Goal: Task Accomplishment & Management: Manage account settings

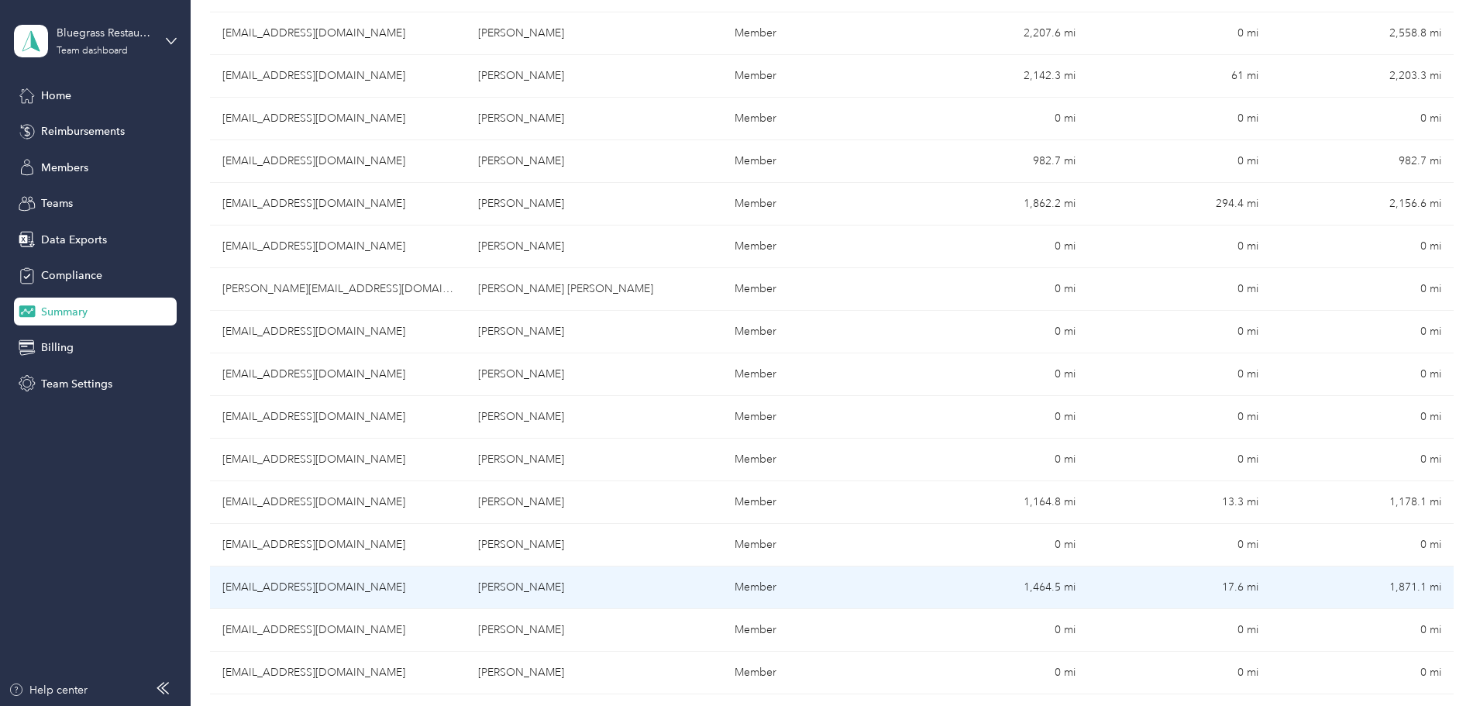
scroll to position [954, 0]
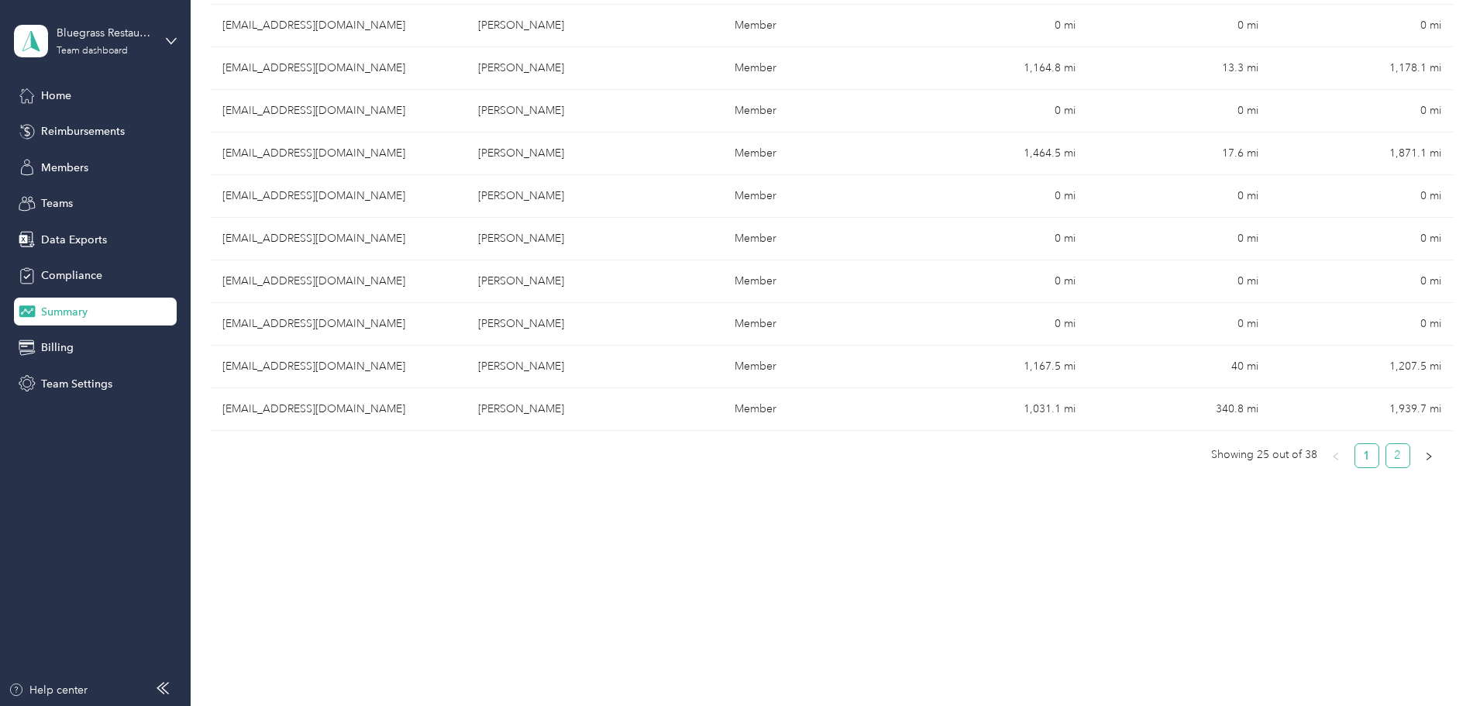
click at [1386, 462] on link "2" at bounding box center [1397, 455] width 23 height 23
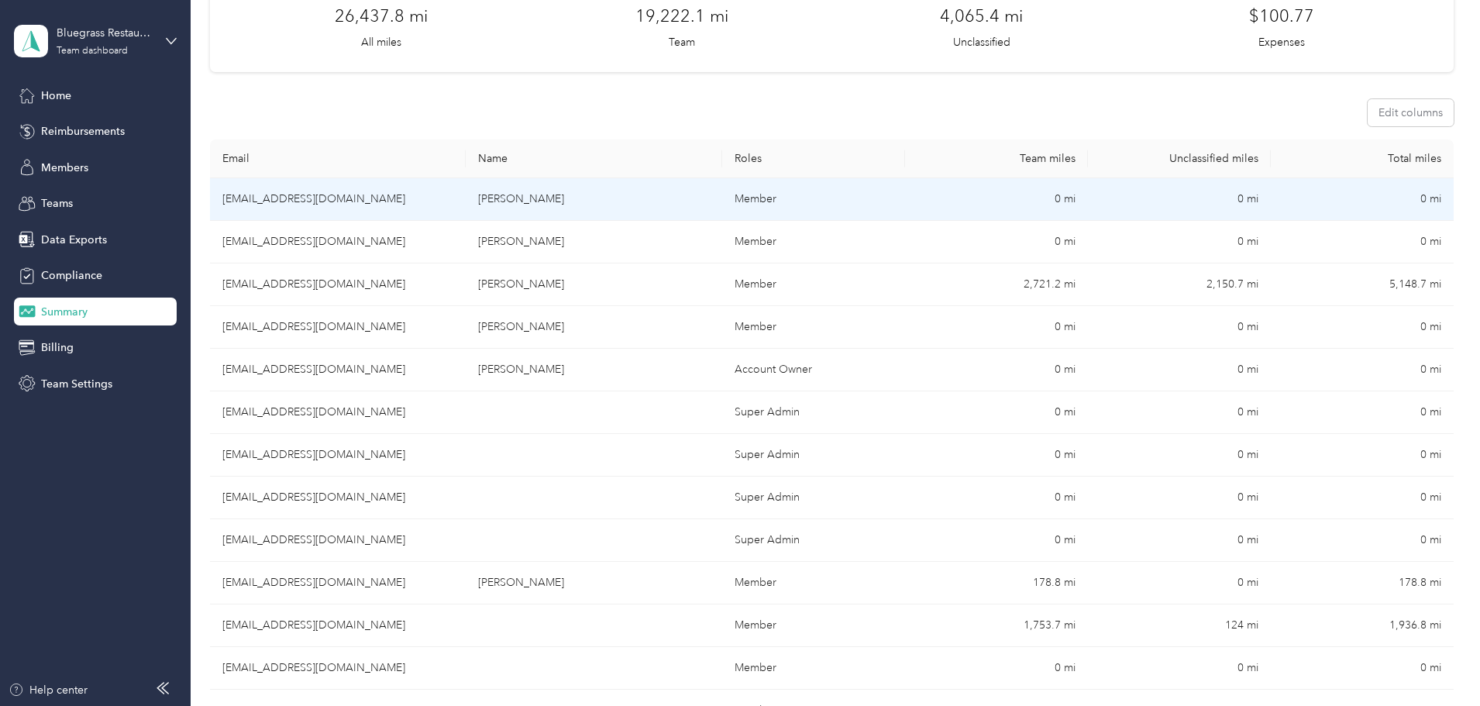
scroll to position [155, 0]
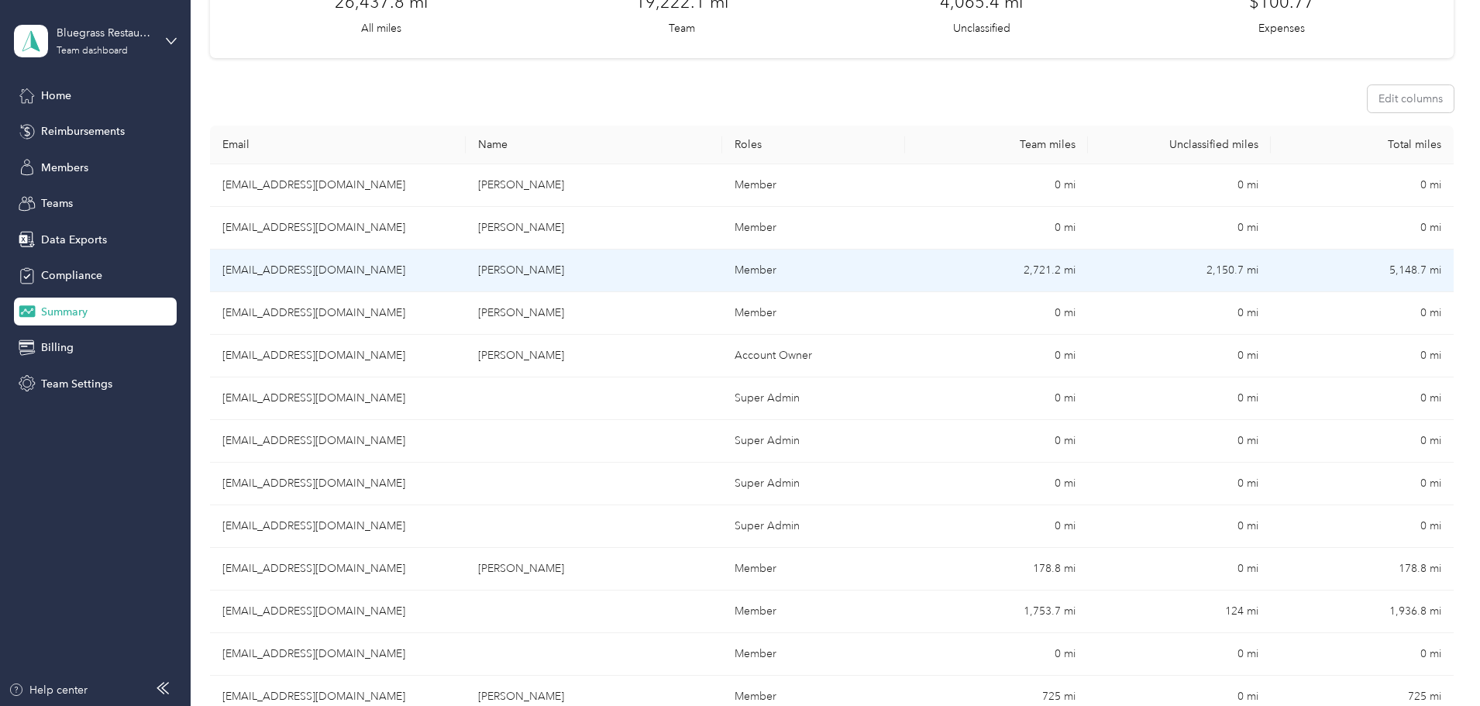
click at [402, 272] on td "[EMAIL_ADDRESS][DOMAIN_NAME]" at bounding box center [338, 270] width 256 height 43
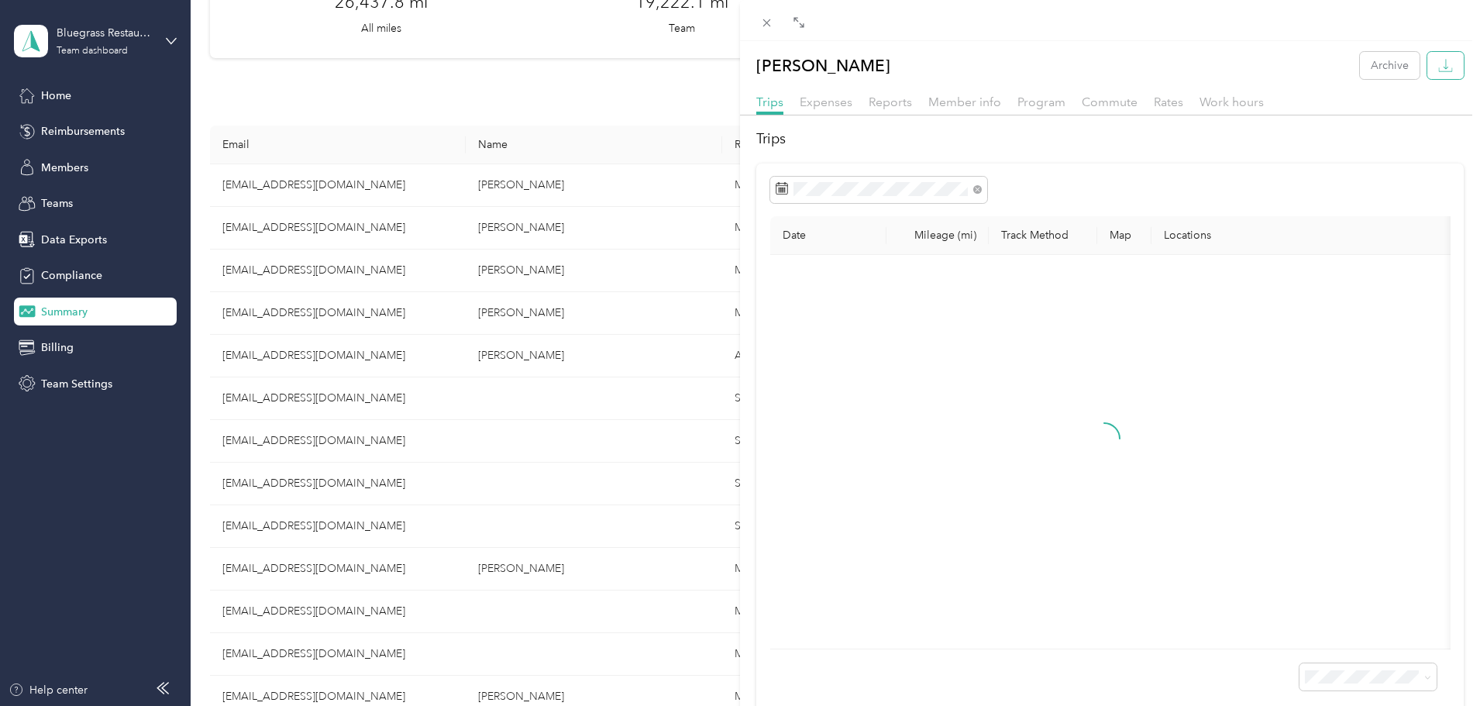
click at [1438, 70] on icon "button" at bounding box center [1445, 65] width 15 height 15
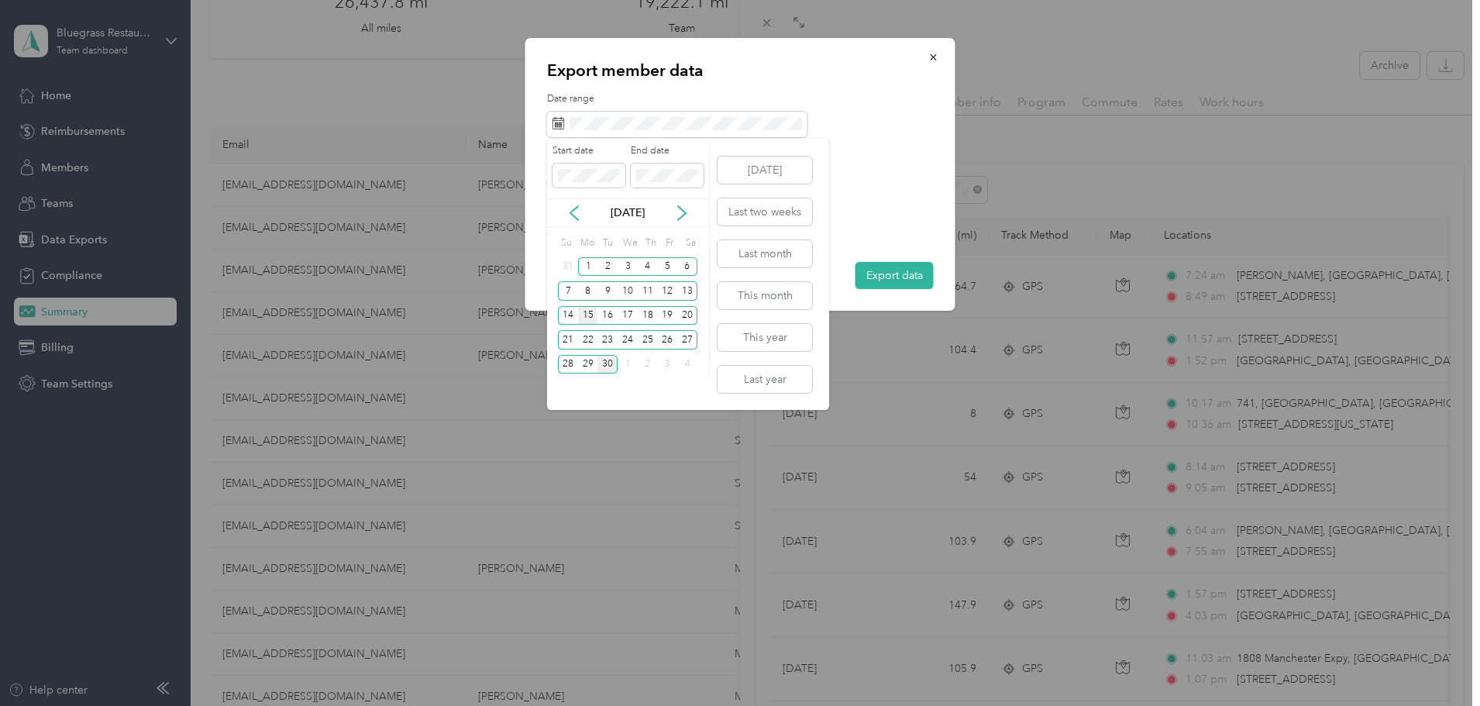
click at [584, 313] on div "15" at bounding box center [588, 315] width 20 height 19
click at [562, 368] on div "28" at bounding box center [568, 364] width 20 height 19
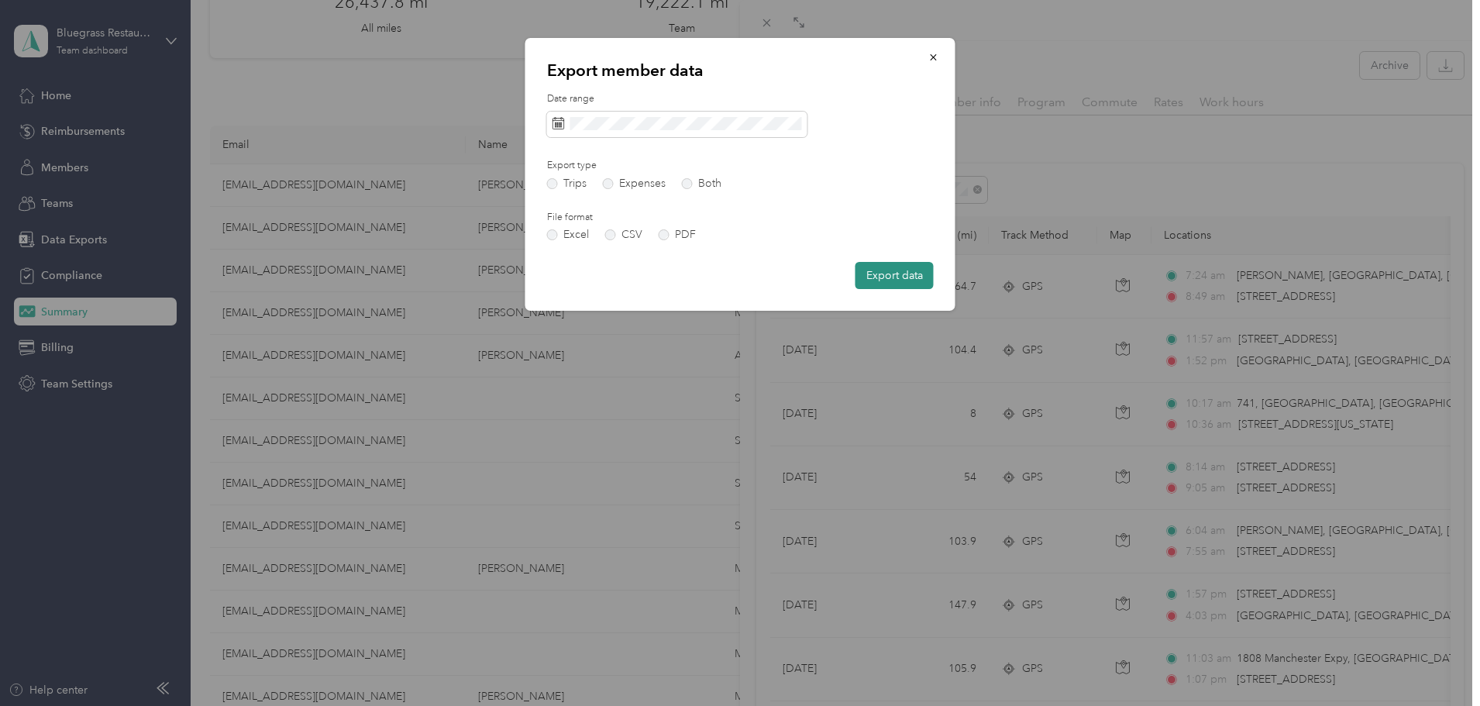
click at [886, 273] on button "Export data" at bounding box center [894, 275] width 78 height 27
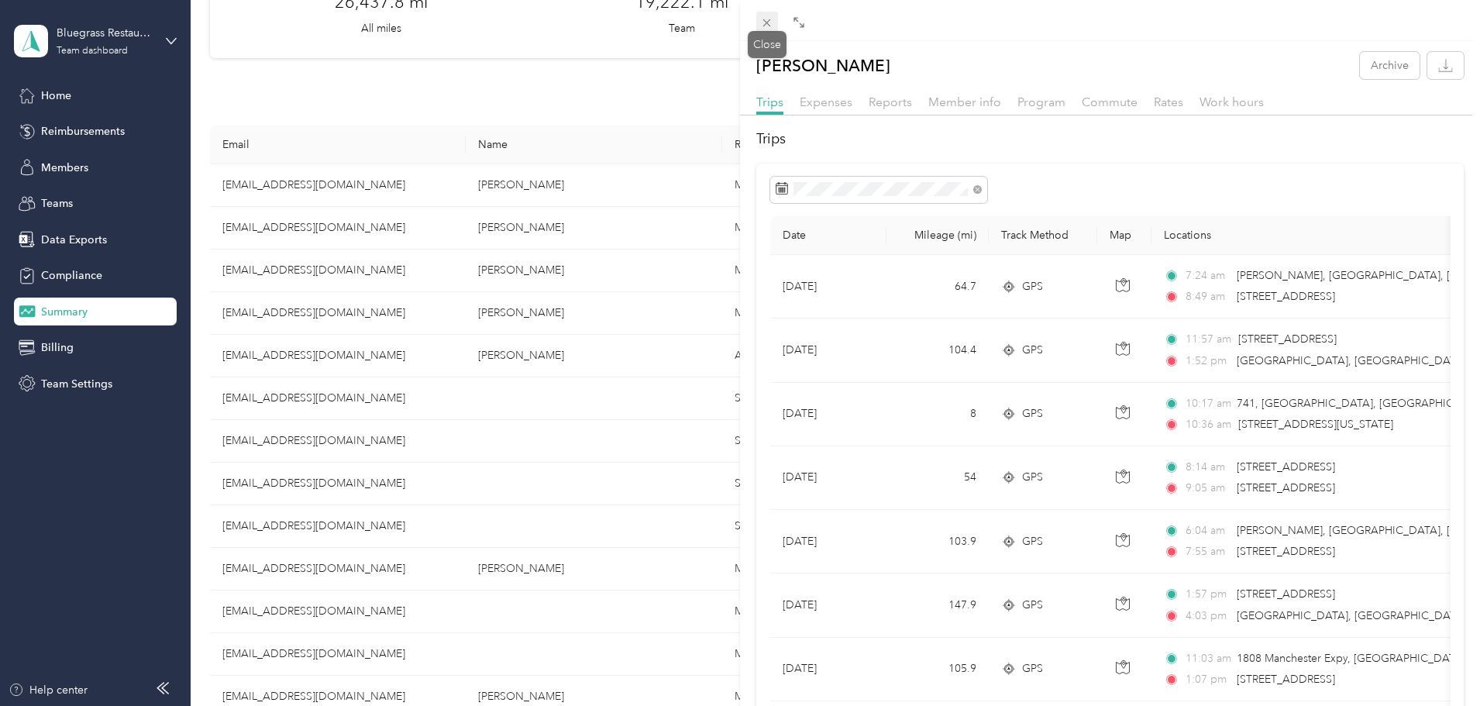
click at [762, 25] on icon at bounding box center [766, 22] width 13 height 13
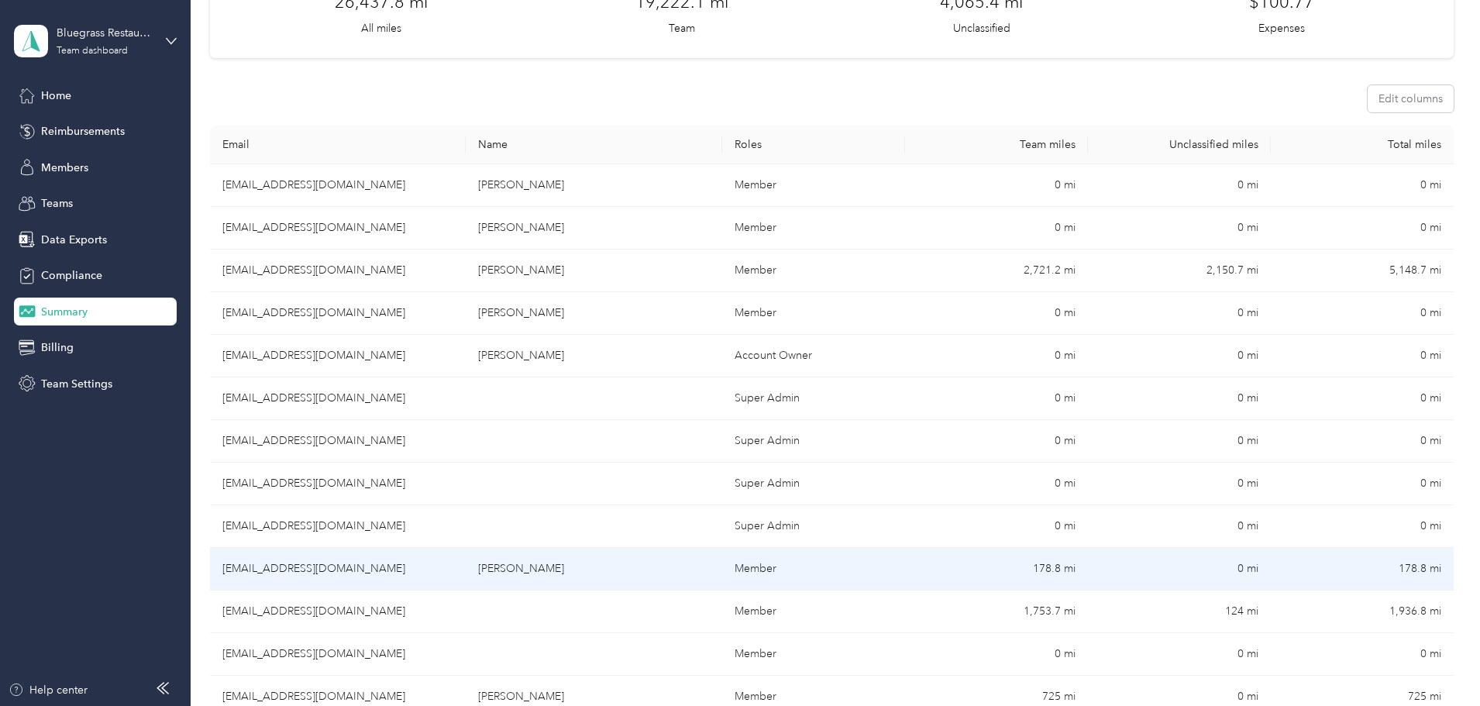
click at [449, 572] on td "[EMAIL_ADDRESS][DOMAIN_NAME]" at bounding box center [338, 569] width 256 height 43
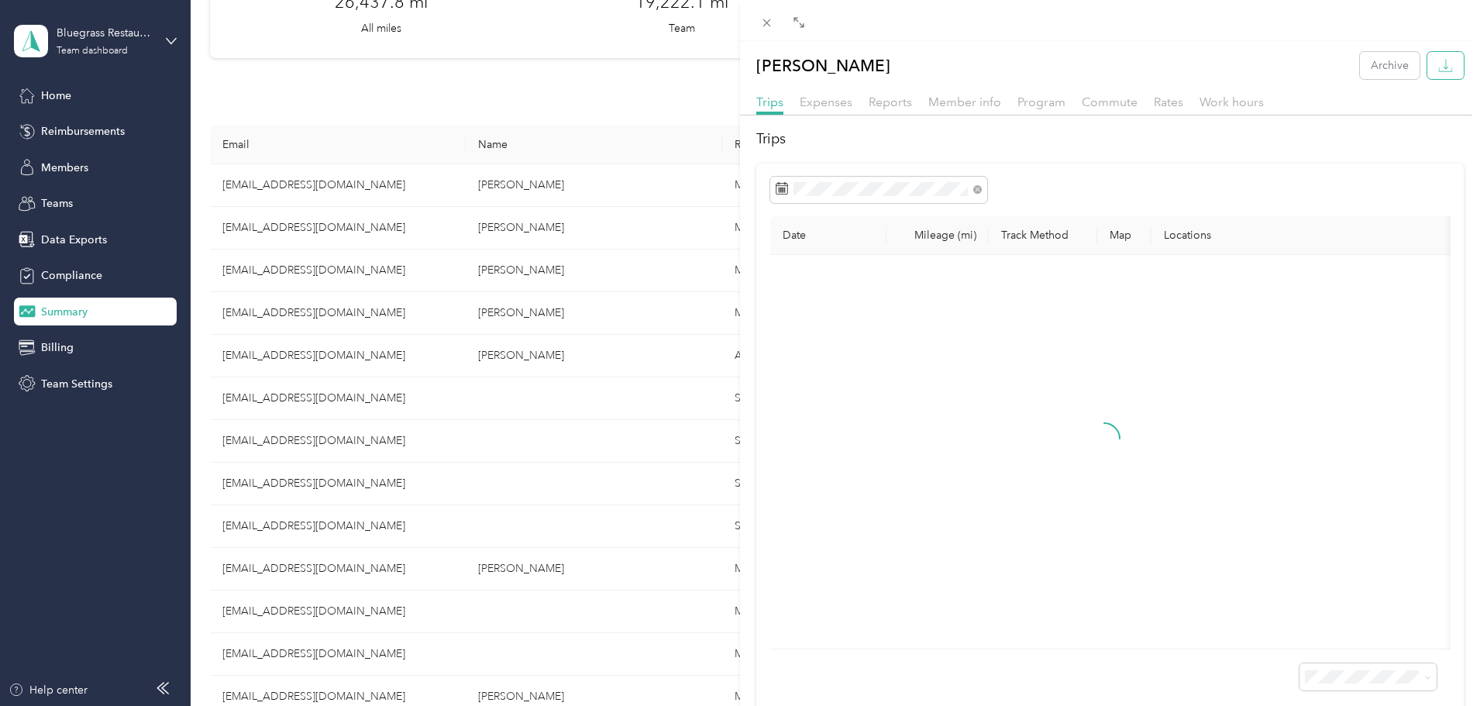
click at [1439, 63] on icon "button" at bounding box center [1445, 65] width 15 height 15
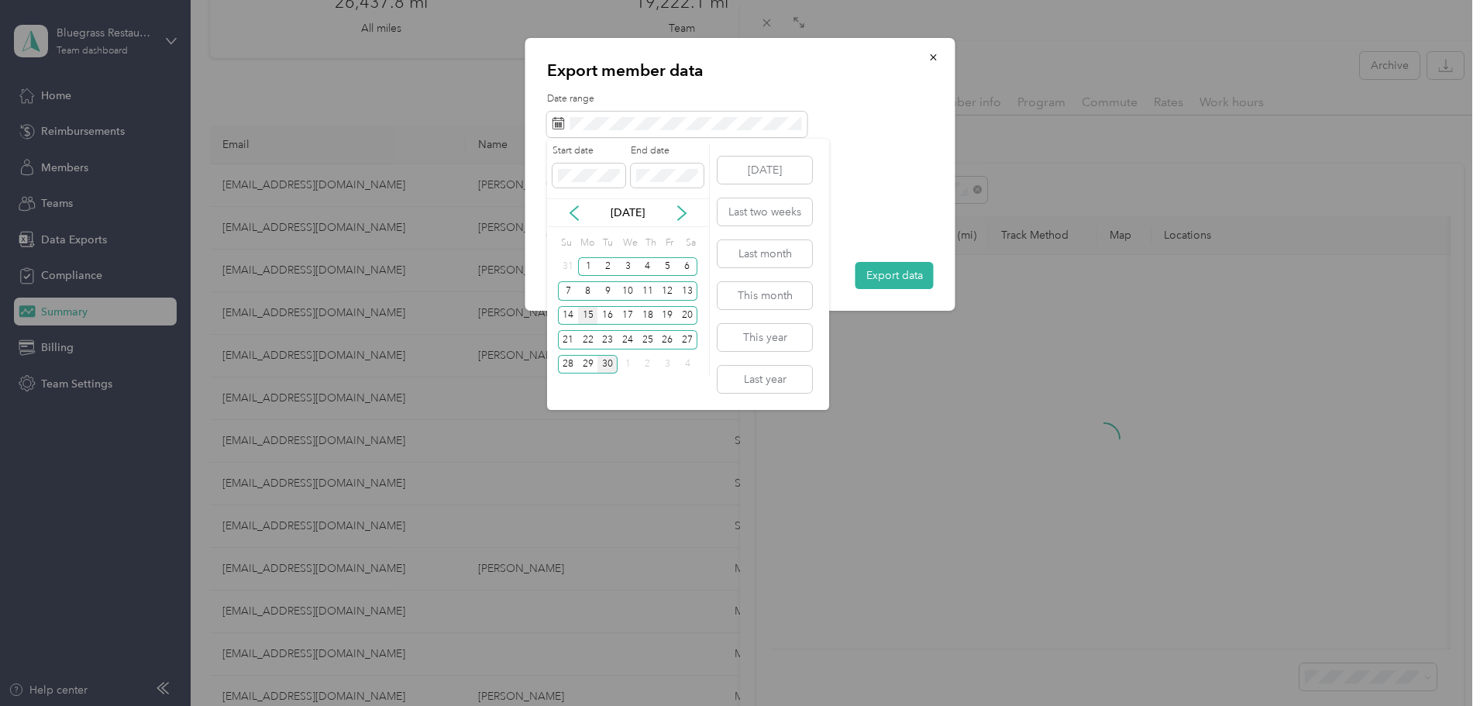
click at [583, 321] on div "15" at bounding box center [588, 315] width 20 height 19
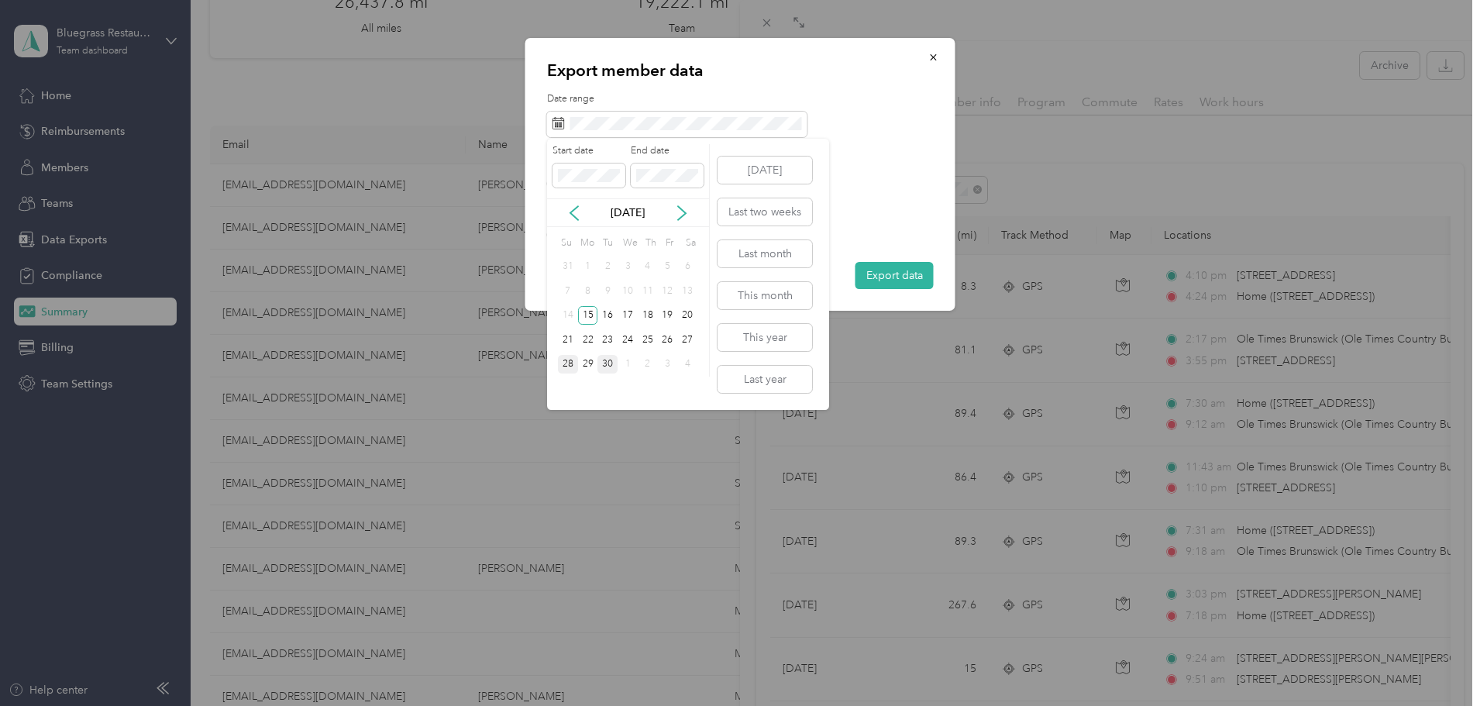
click at [569, 366] on div "28" at bounding box center [568, 364] width 20 height 19
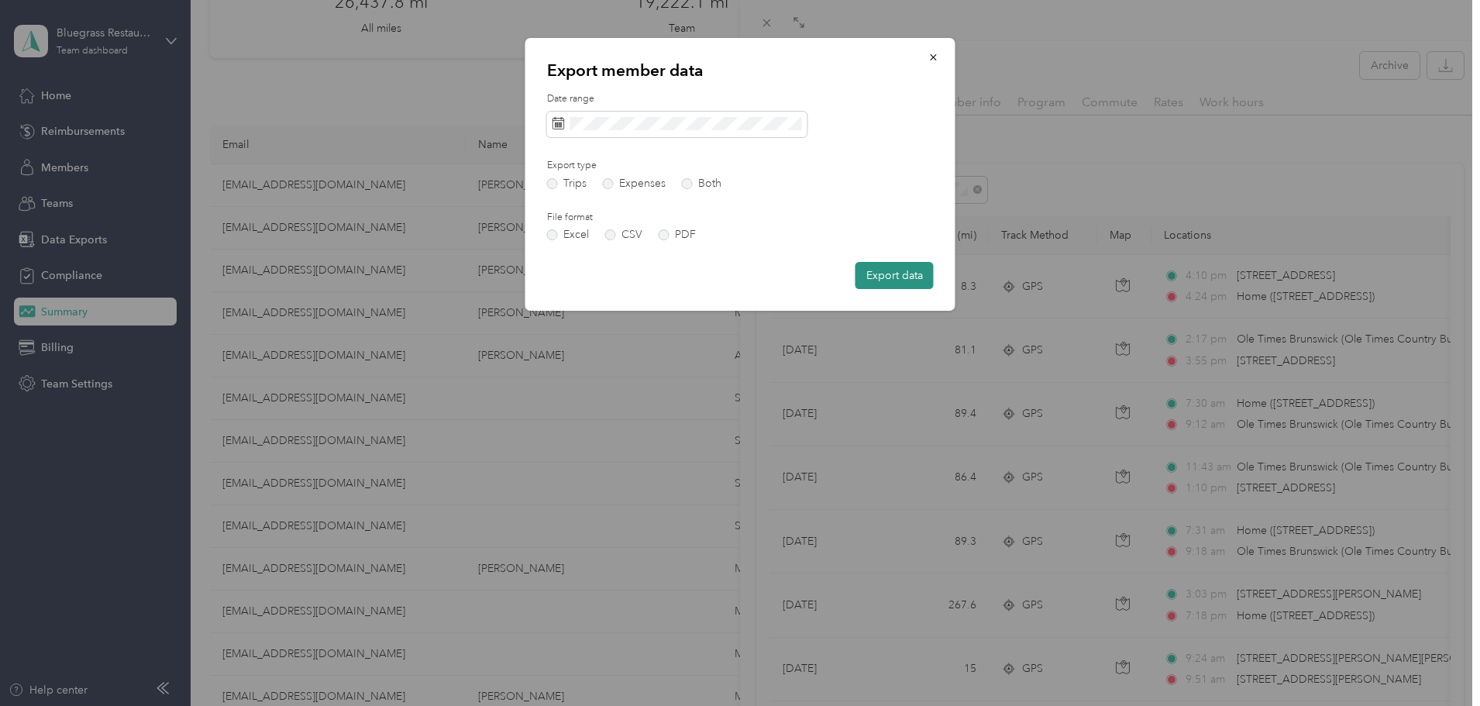
click at [891, 277] on button "Export data" at bounding box center [894, 275] width 78 height 27
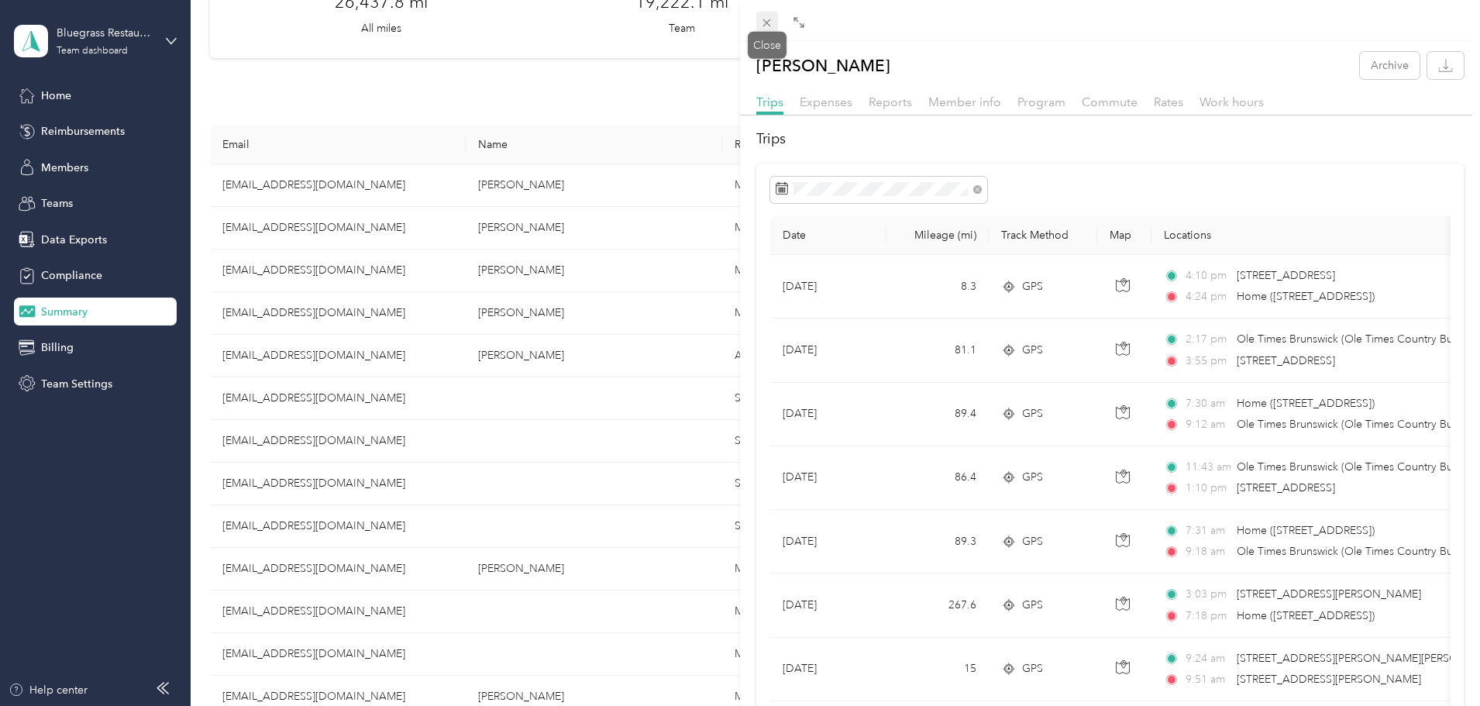
click at [762, 26] on icon at bounding box center [766, 22] width 13 height 13
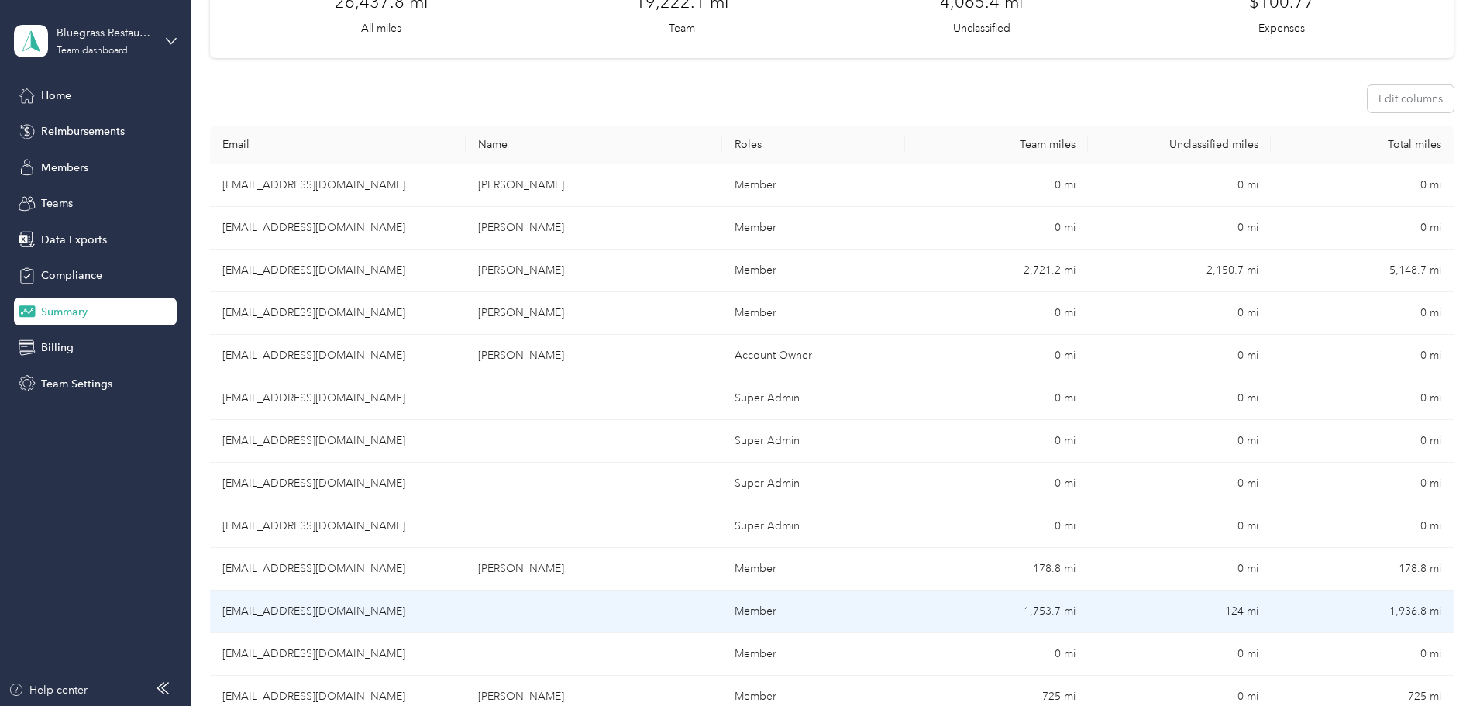
click at [387, 605] on td "[EMAIL_ADDRESS][DOMAIN_NAME]" at bounding box center [338, 611] width 256 height 43
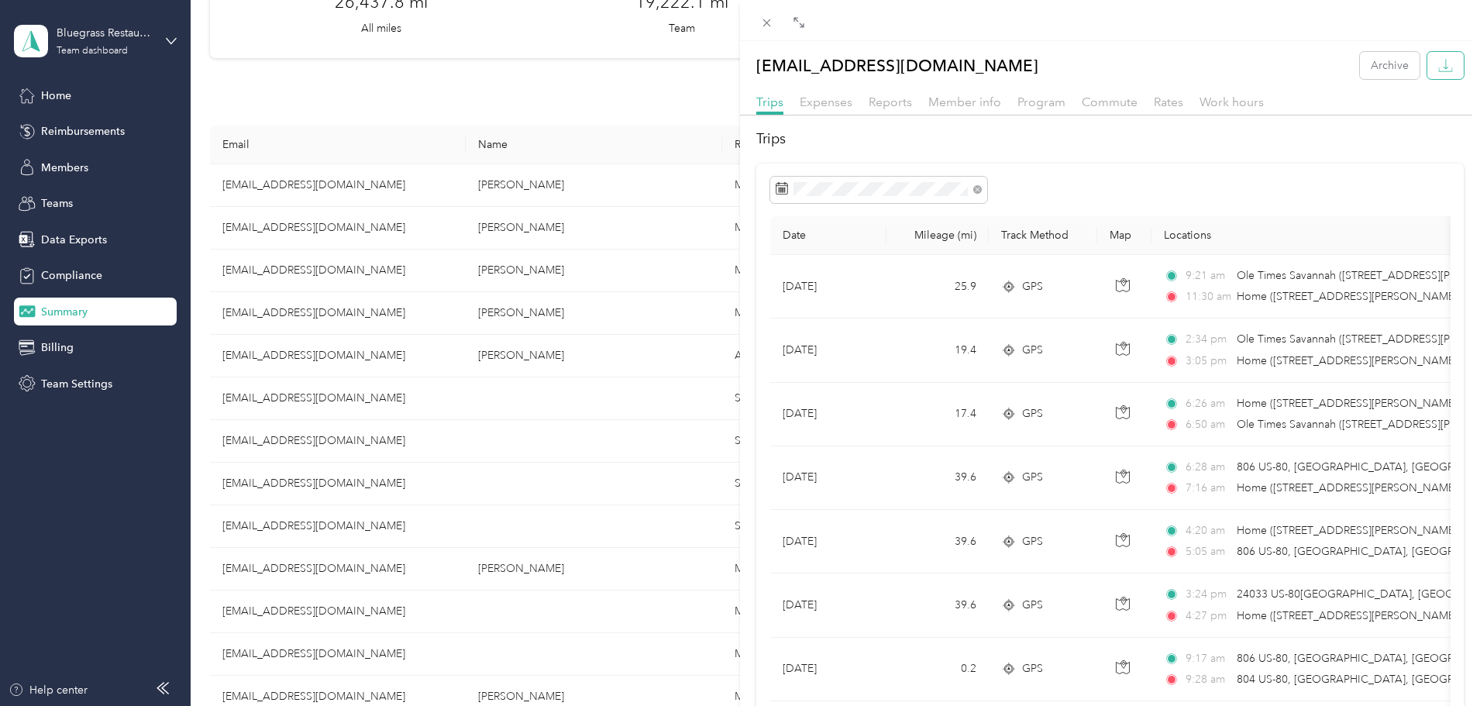
click at [1443, 66] on icon "button" at bounding box center [1445, 64] width 5 height 10
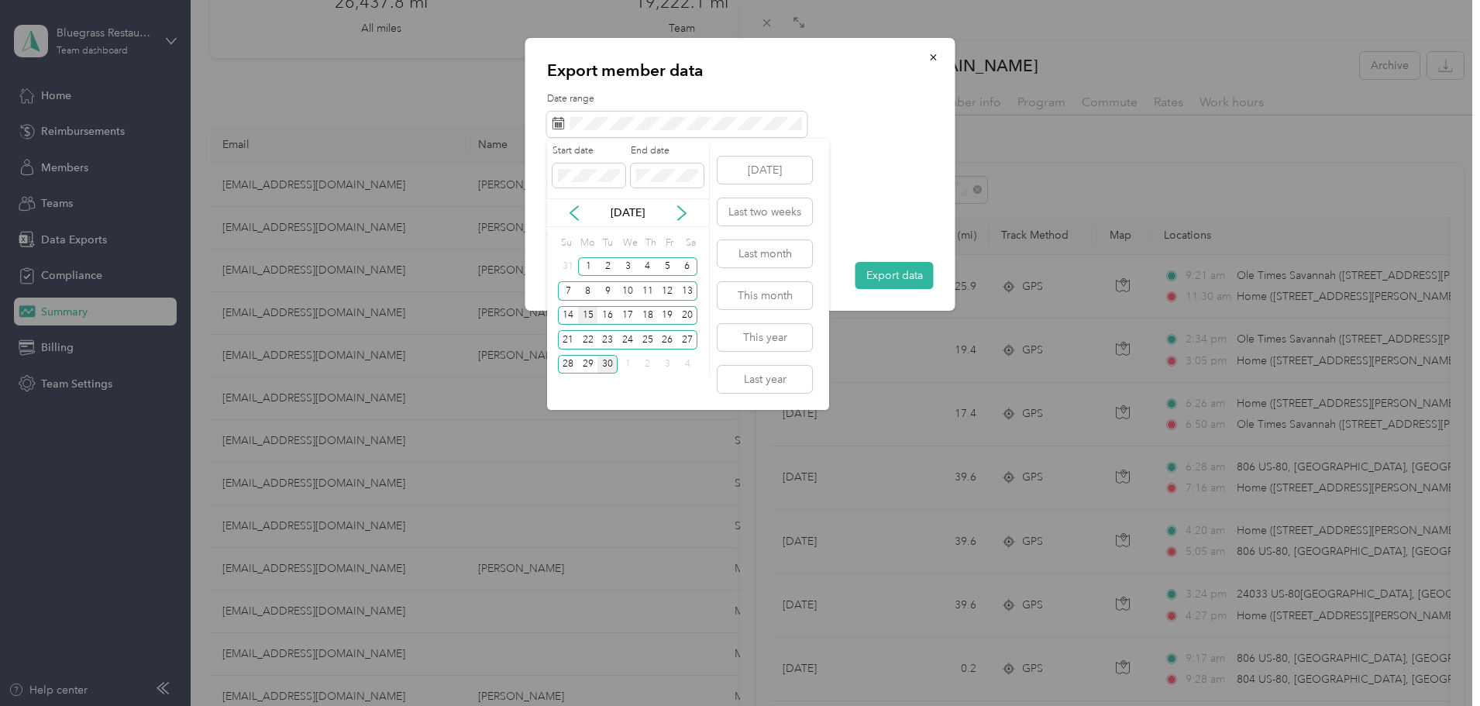
click at [580, 315] on div "15" at bounding box center [588, 315] width 20 height 19
click at [568, 368] on div "28" at bounding box center [568, 364] width 20 height 19
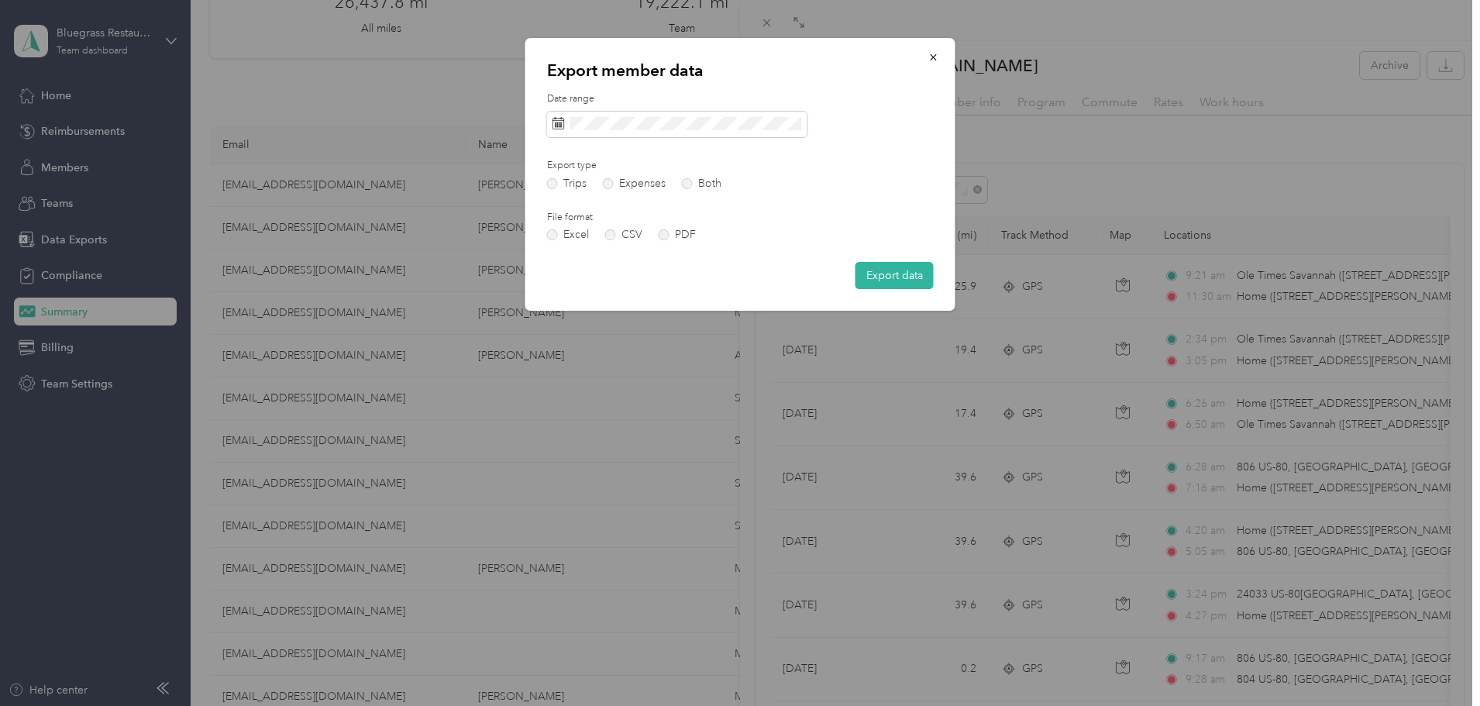
click at [899, 277] on button "Export data" at bounding box center [894, 275] width 78 height 27
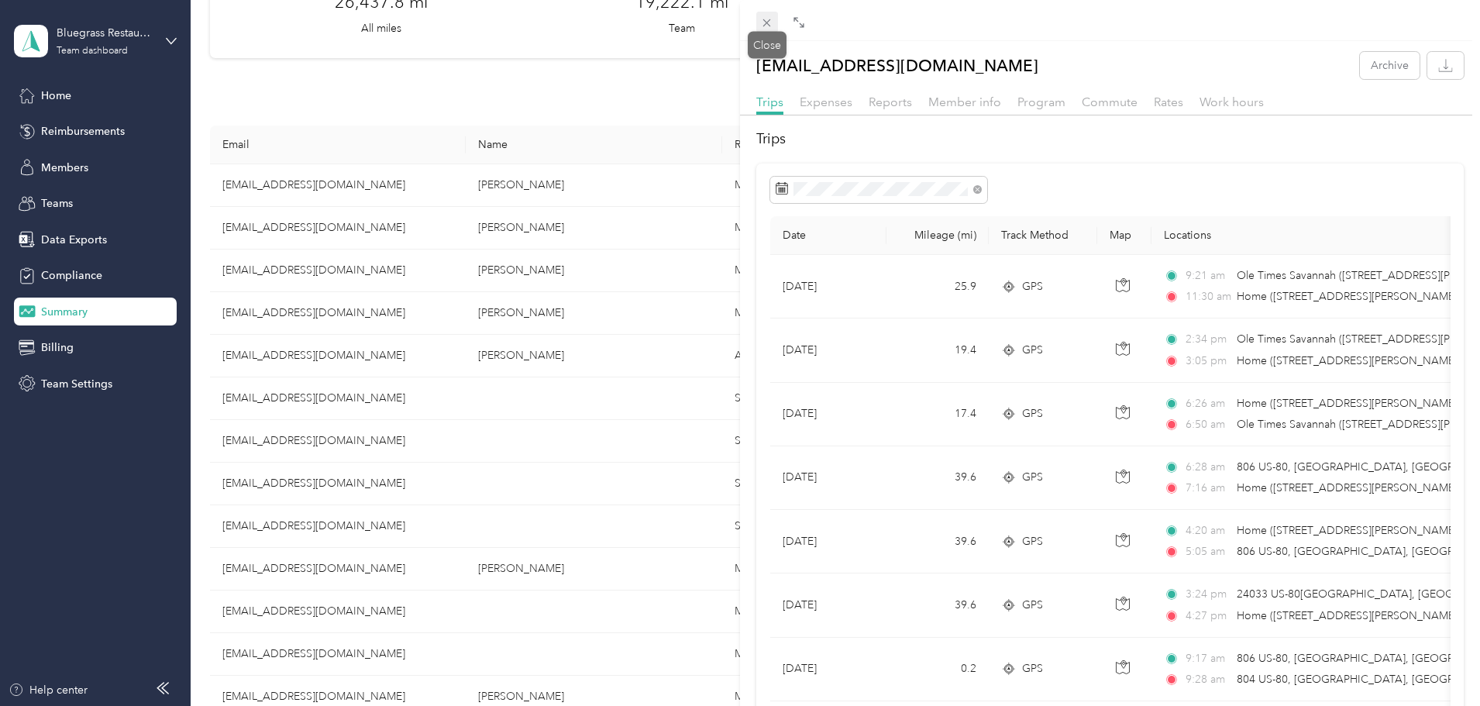
click at [764, 29] on icon at bounding box center [766, 22] width 13 height 13
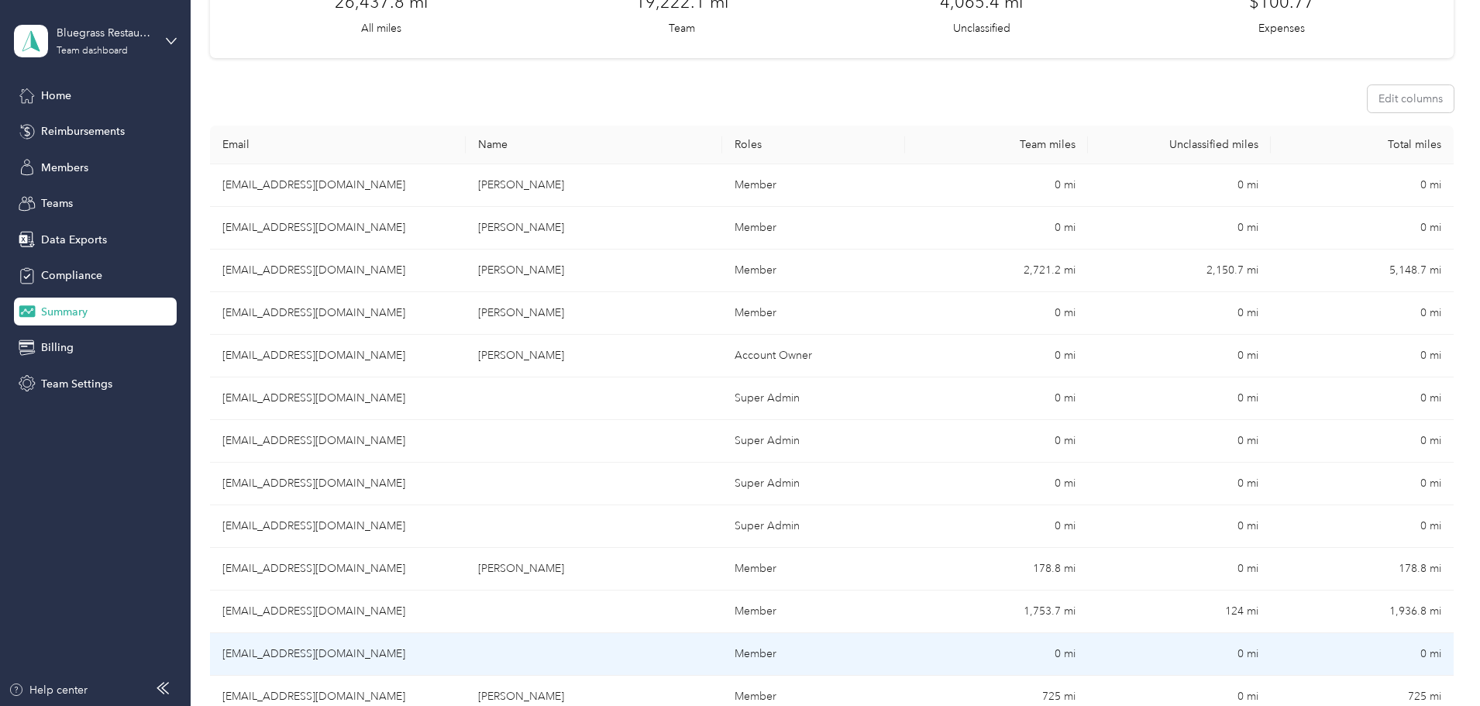
click at [414, 650] on td "[EMAIL_ADDRESS][DOMAIN_NAME]" at bounding box center [338, 654] width 256 height 43
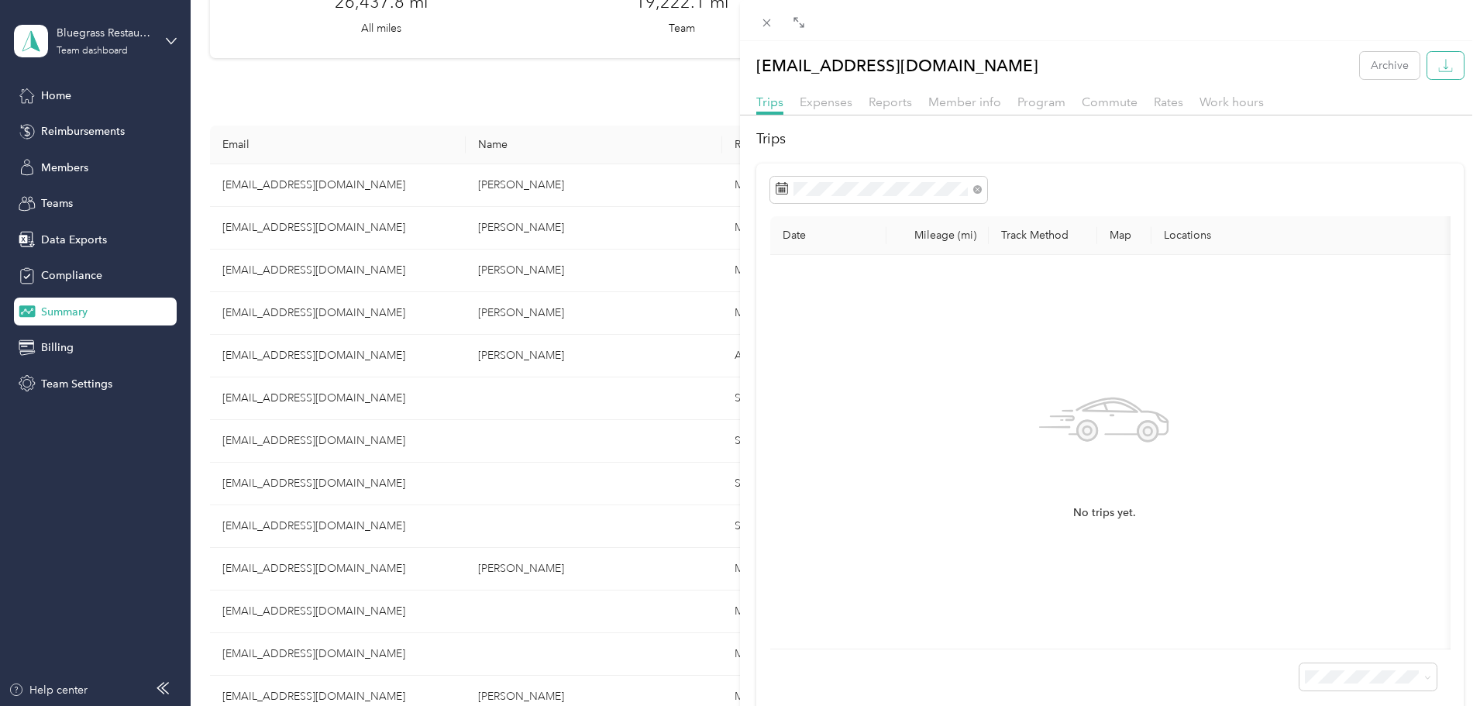
click at [1427, 64] on button "button" at bounding box center [1445, 65] width 36 height 27
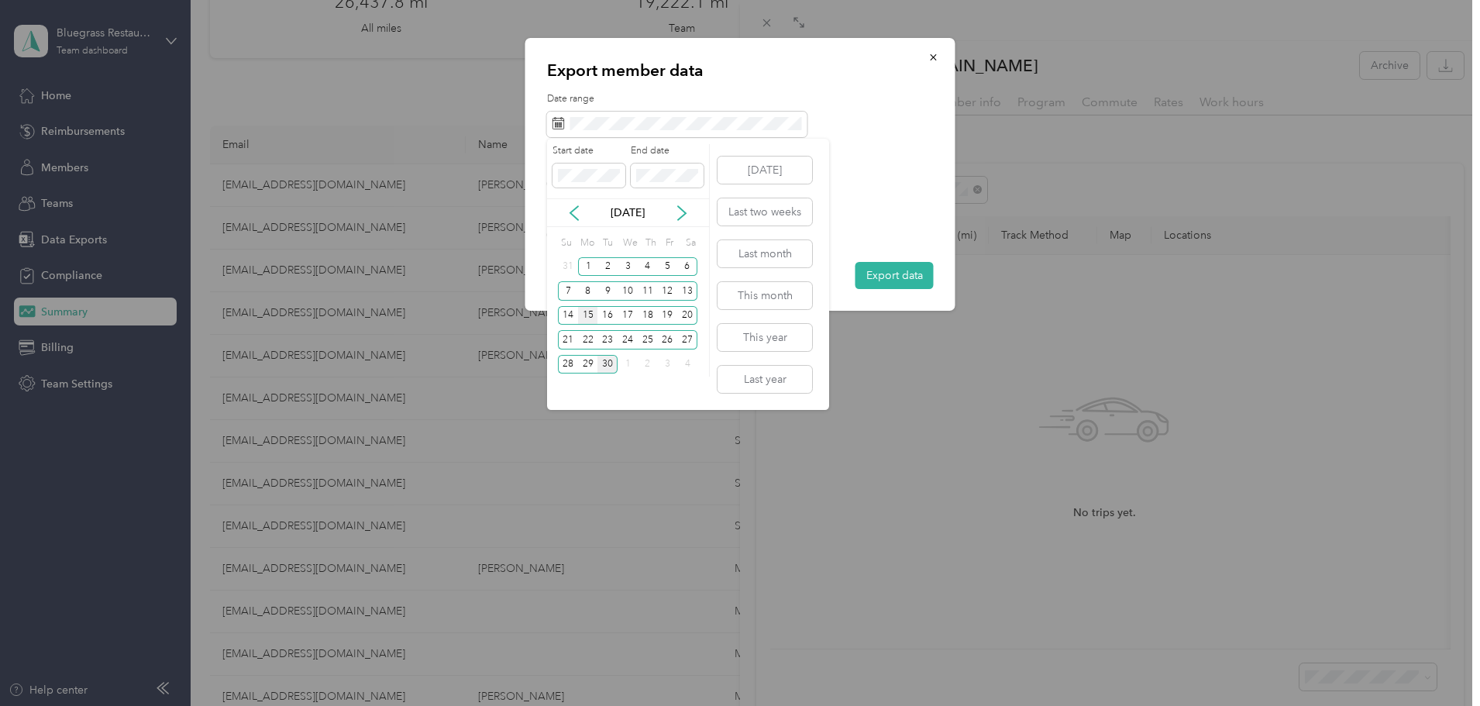
click at [584, 315] on div "15" at bounding box center [588, 315] width 20 height 19
click at [569, 363] on div "28" at bounding box center [568, 364] width 20 height 19
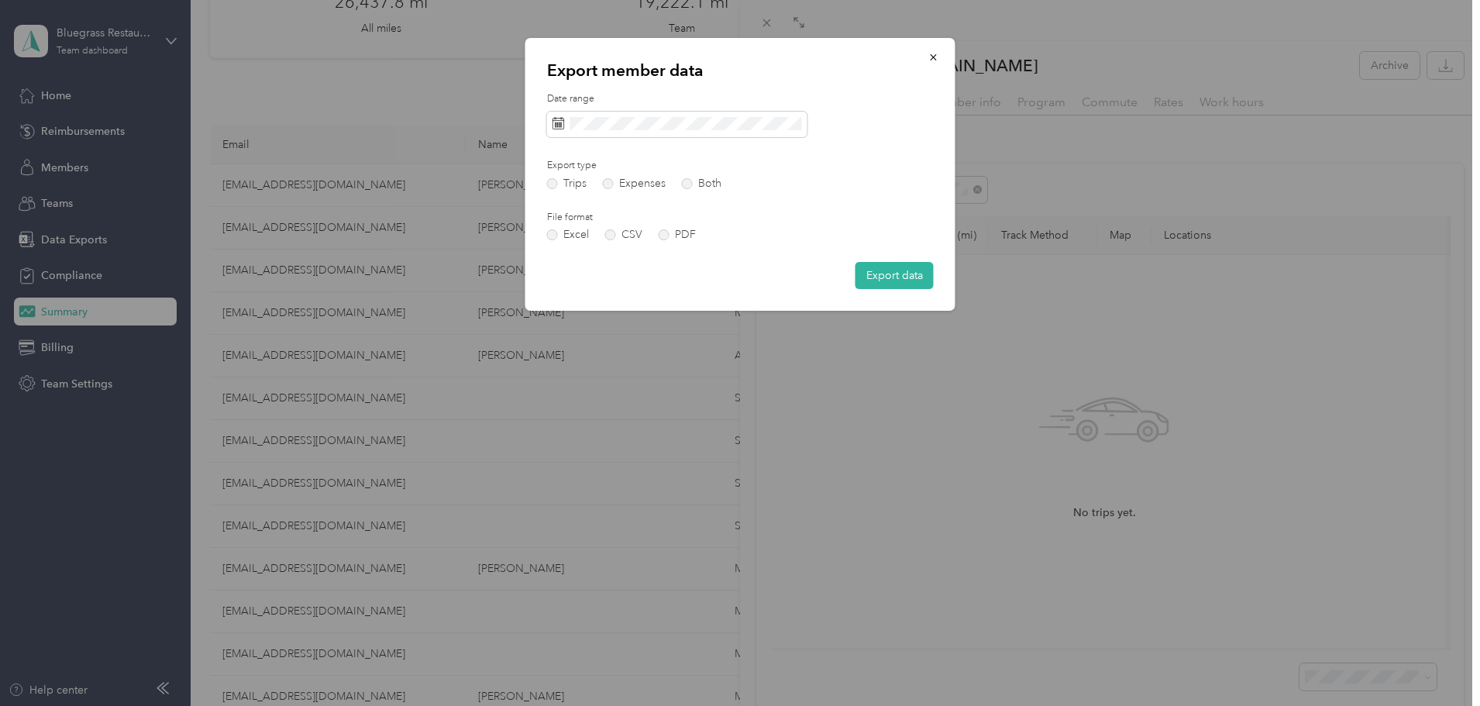
click at [905, 273] on button "Export data" at bounding box center [894, 275] width 78 height 27
